Goal: Find contact information: Find contact information

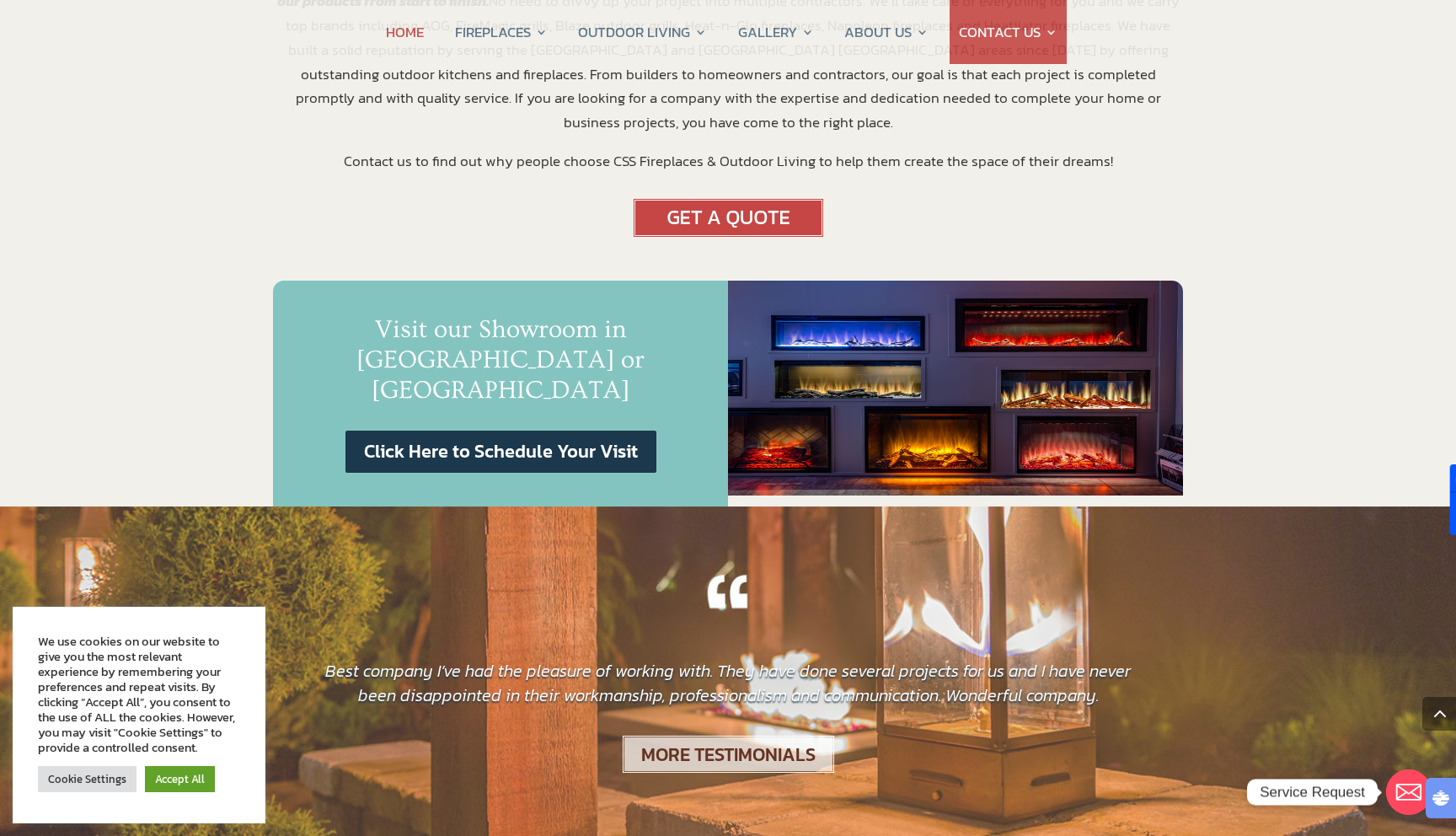
scroll to position [1018, 0]
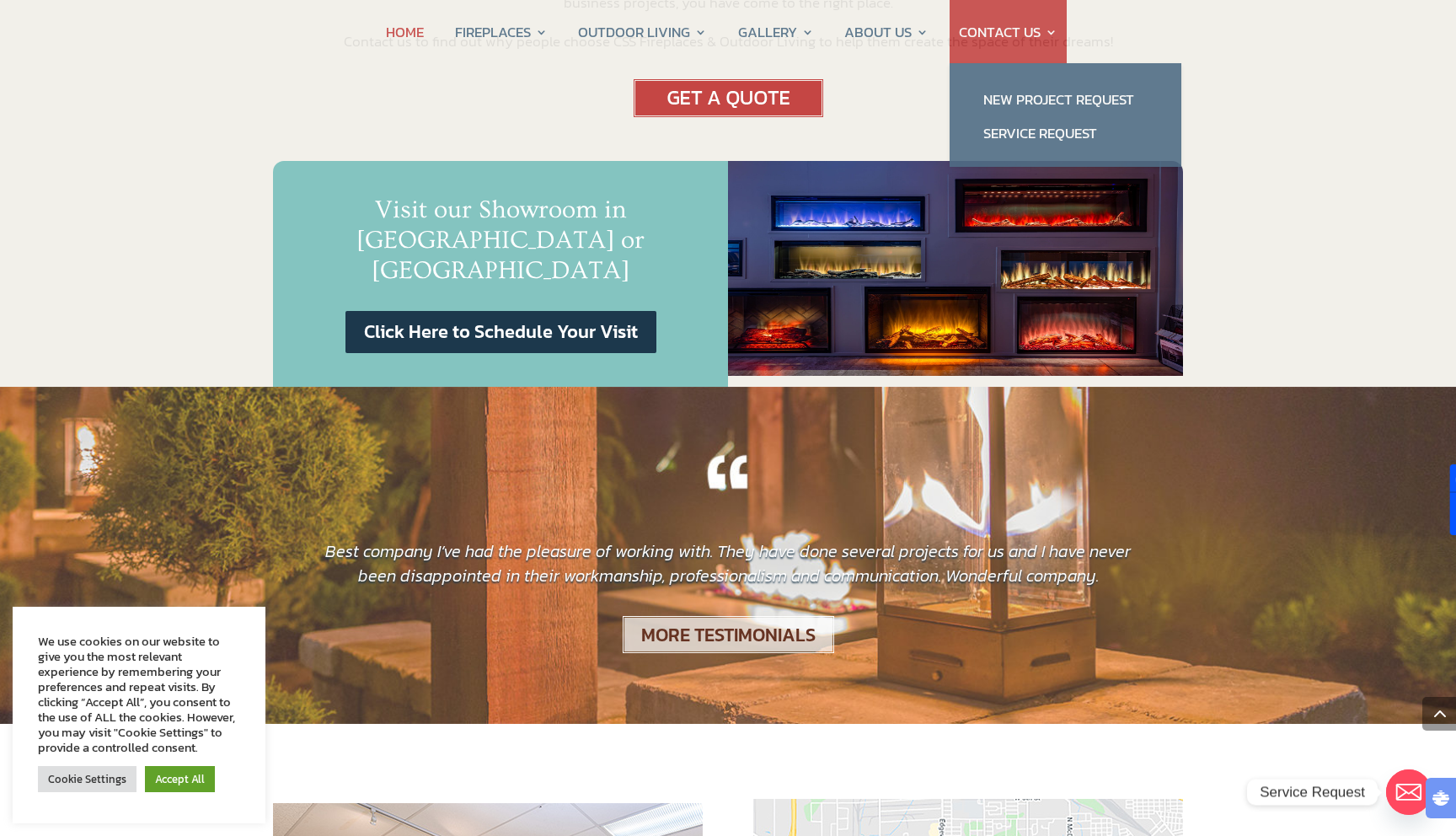
click at [1048, 31] on link "CONTACT US" at bounding box center [1009, 32] width 99 height 64
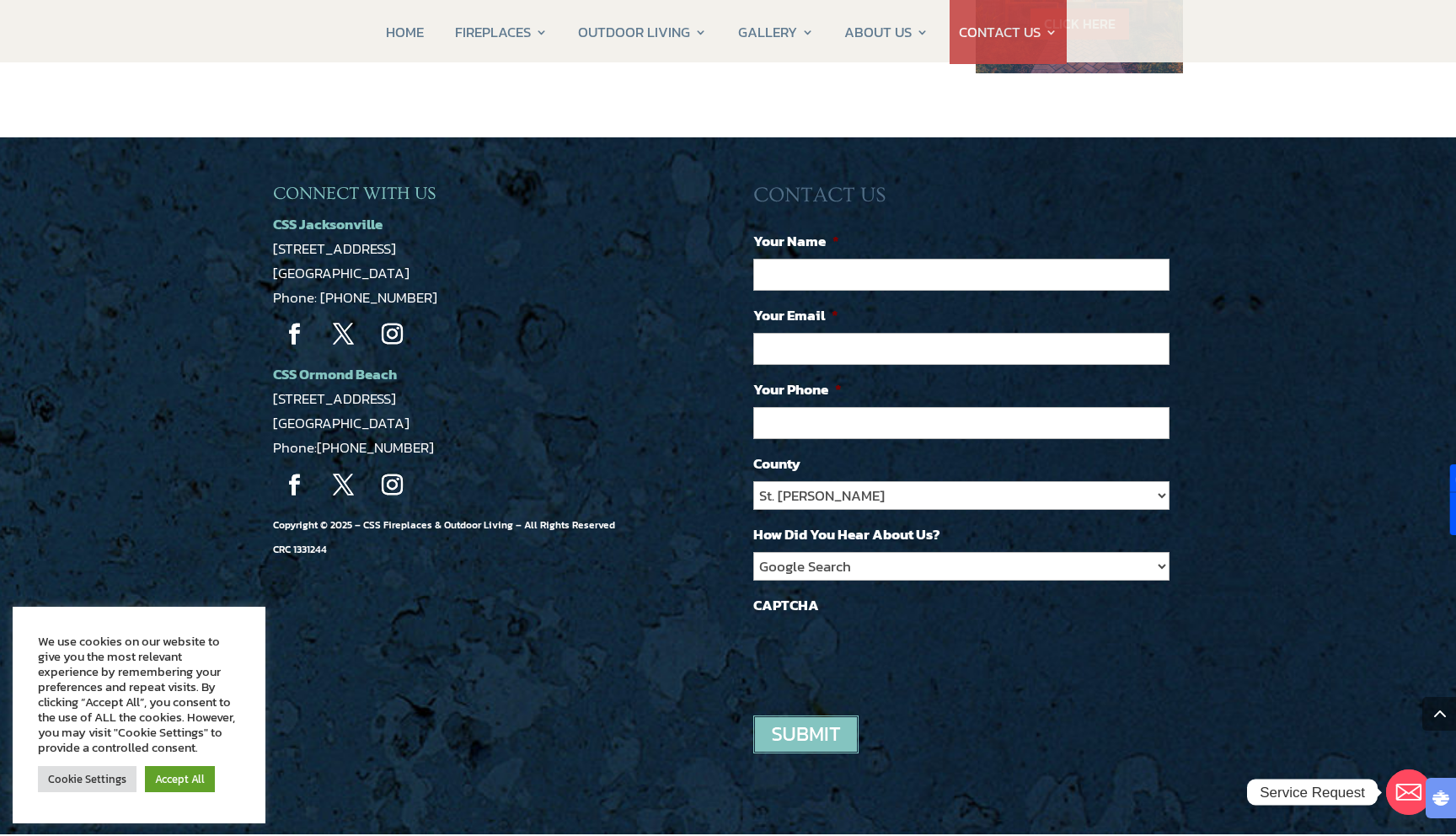
scroll to position [1397, 0]
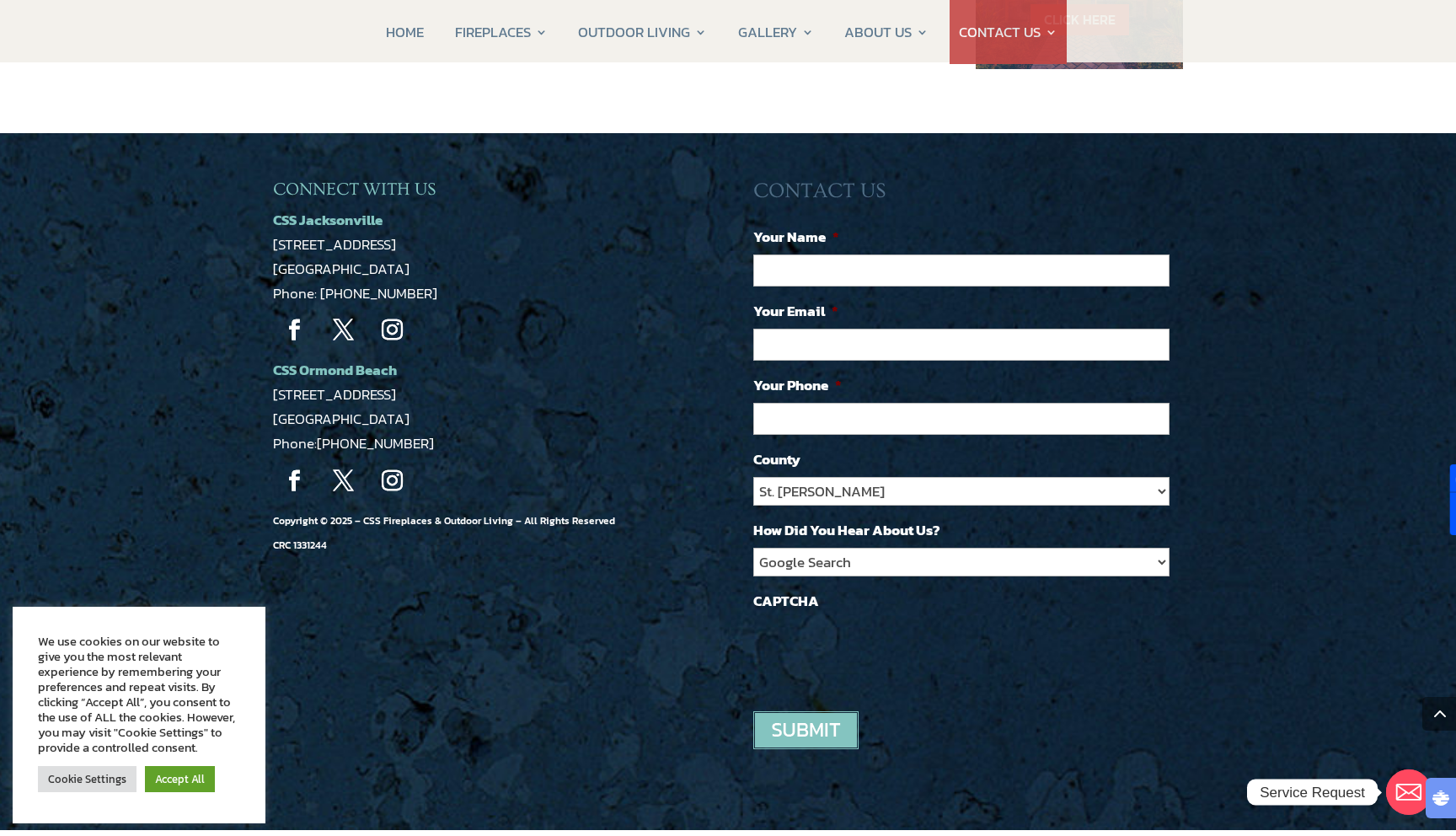
drag, startPoint x: 317, startPoint y: 434, endPoint x: 419, endPoint y: 433, distance: 102.0
click at [419, 433] on p "CSS Ormond Beach 1459 US-1 Suite 8A Ormond Beach, FL 32174 Phone: 386-463-2700" at bounding box center [487, 407] width 429 height 98
copy span "[PHONE_NUMBER]"
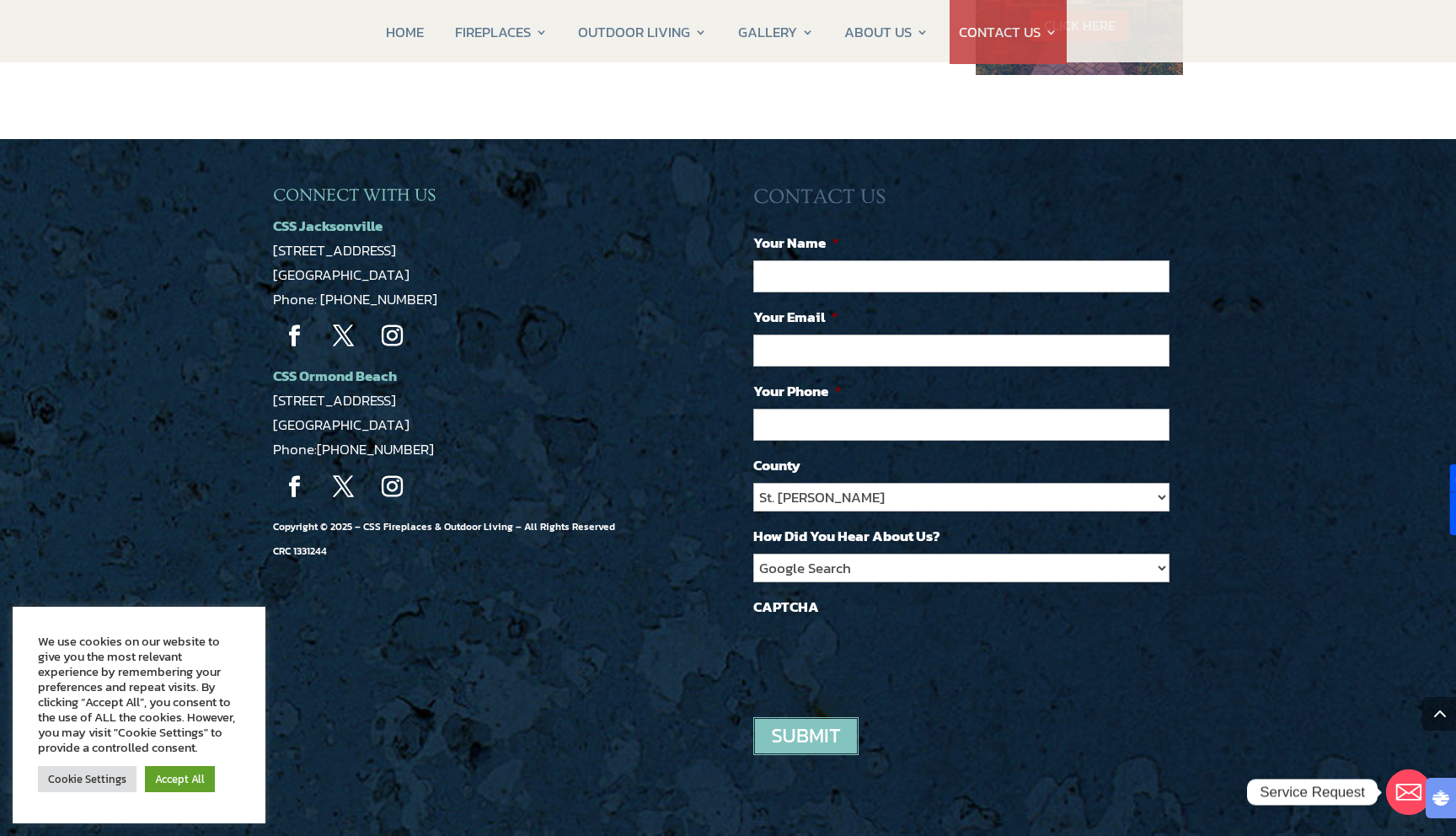
click at [1396, 793] on icon "Email" at bounding box center [1408, 791] width 25 height 16
click at [1403, 800] on icon "Email" at bounding box center [1408, 791] width 25 height 16
